Goal: Information Seeking & Learning: Learn about a topic

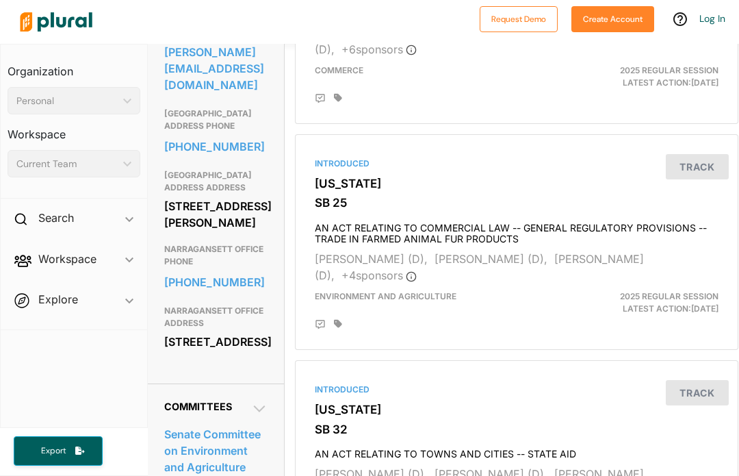
scroll to position [488, 1]
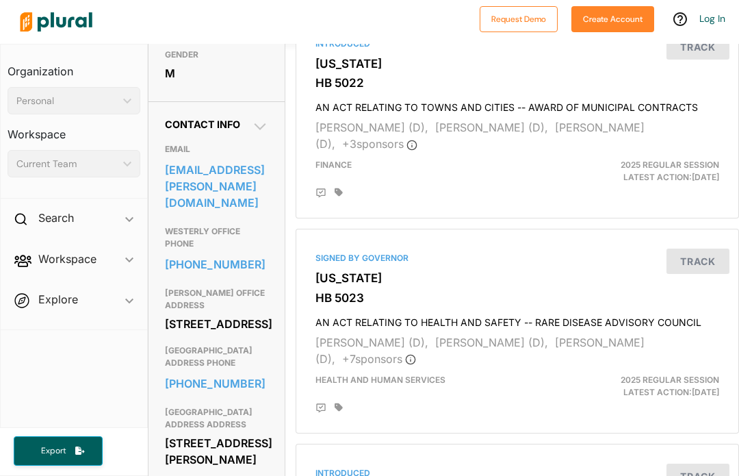
scroll to position [371, 0]
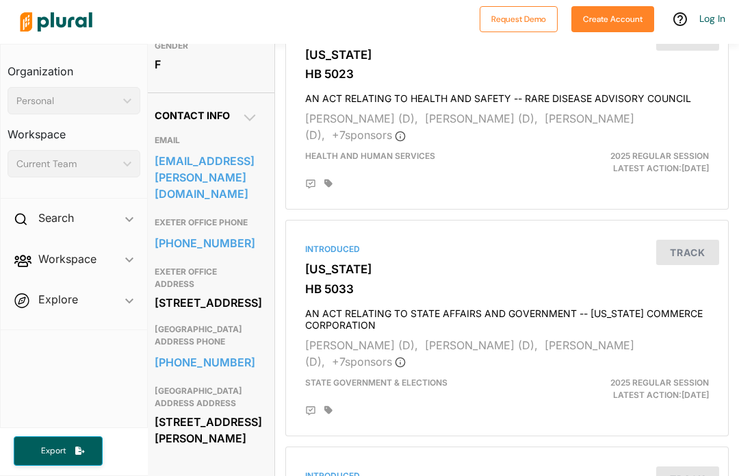
scroll to position [379, 10]
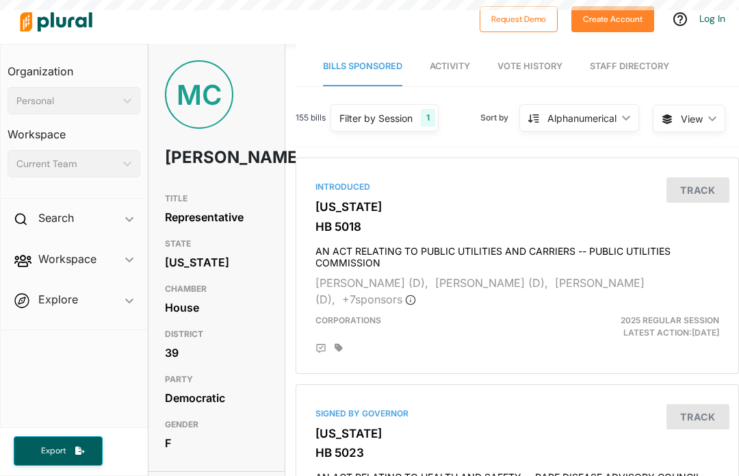
scroll to position [44, 0]
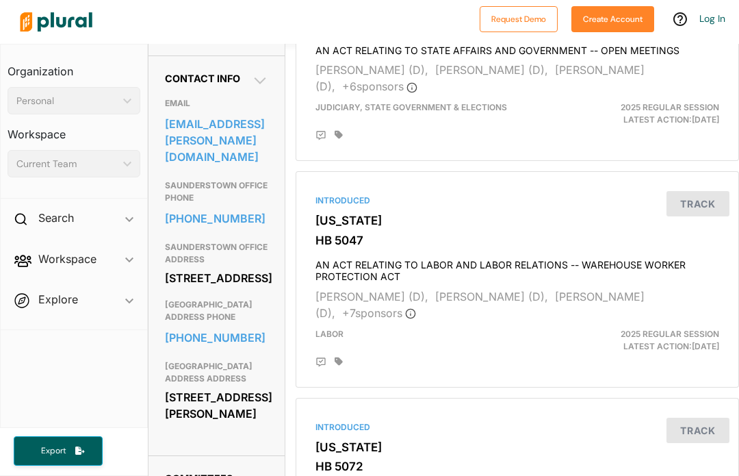
scroll to position [414, 0]
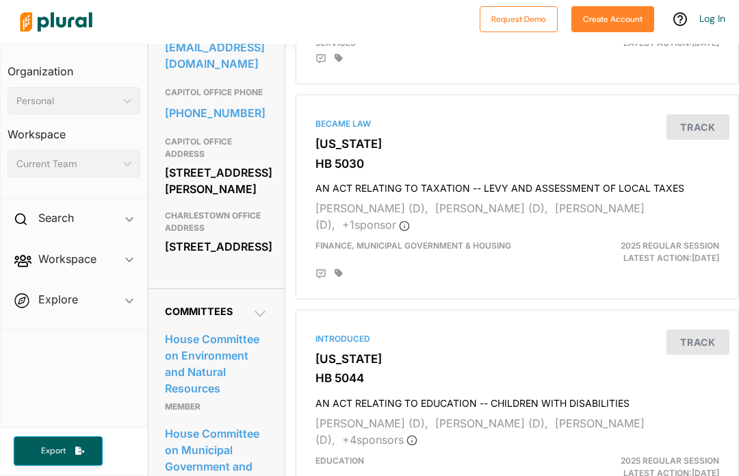
scroll to position [493, 0]
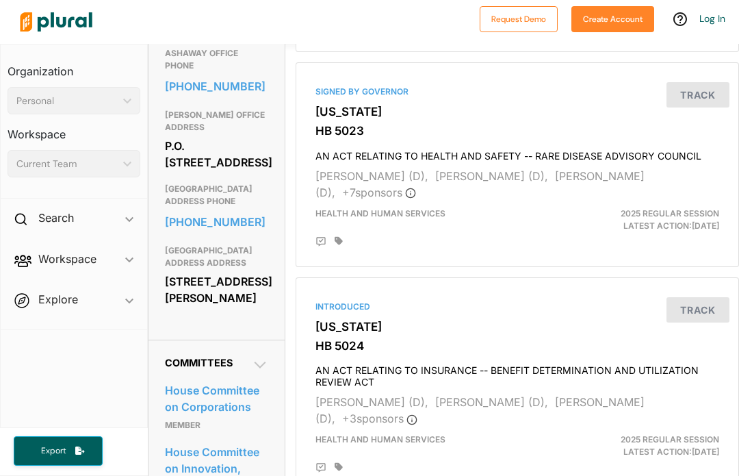
scroll to position [548, 0]
